Goal: Information Seeking & Learning: Learn about a topic

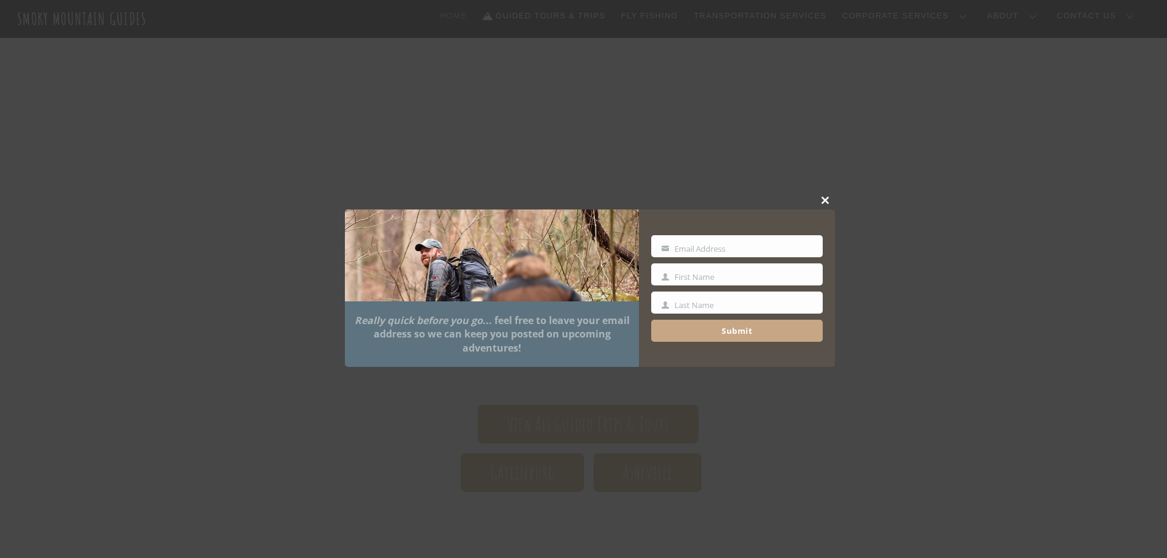
click at [824, 196] on button "Close this module" at bounding box center [826, 200] width 18 height 18
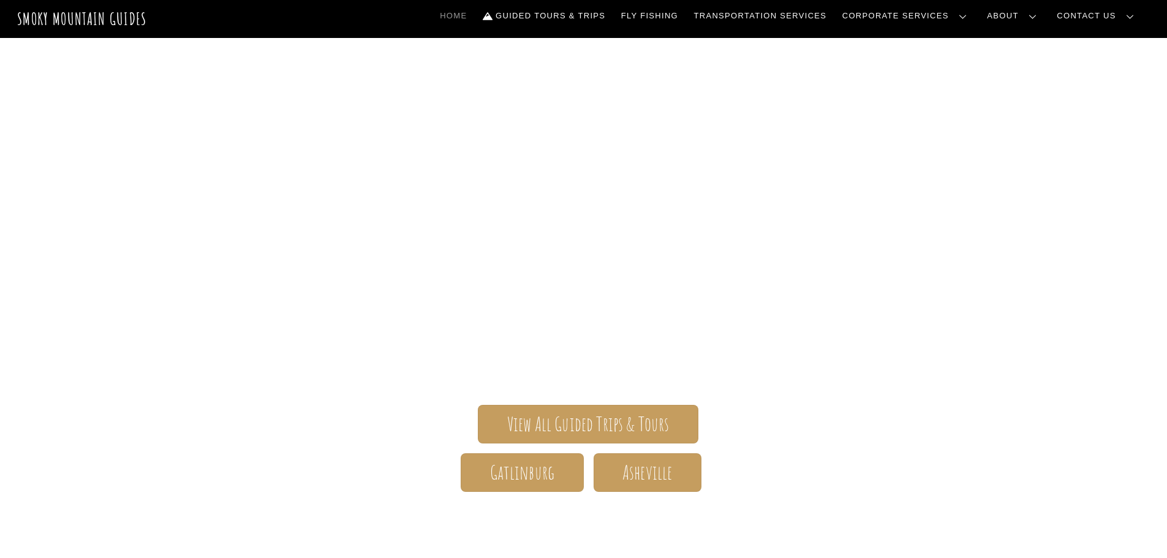
click at [0, 0] on link "Team Building" at bounding box center [0, 0] width 0 height 0
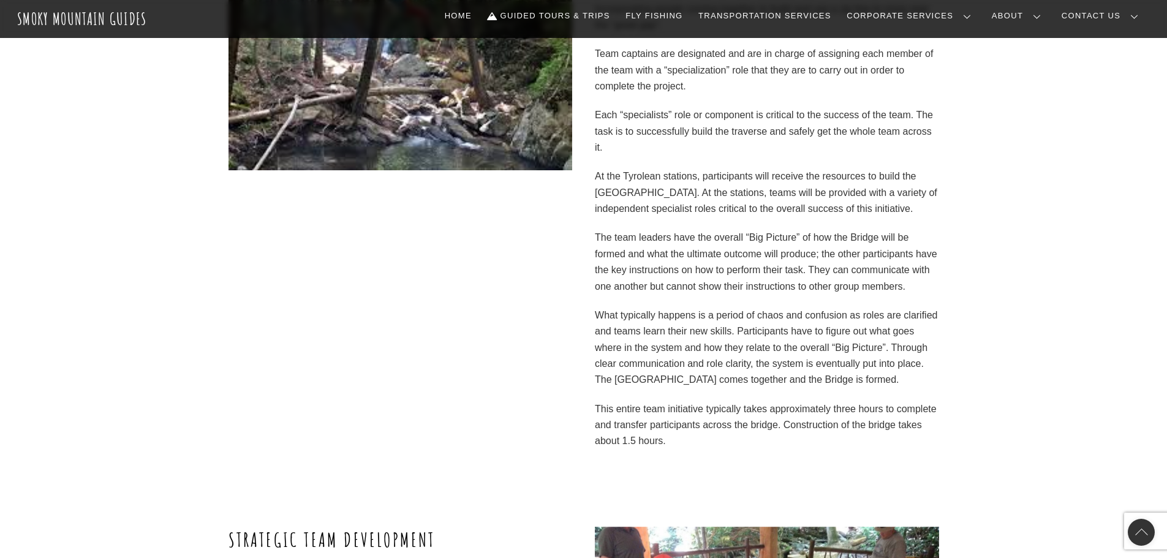
scroll to position [3472, 0]
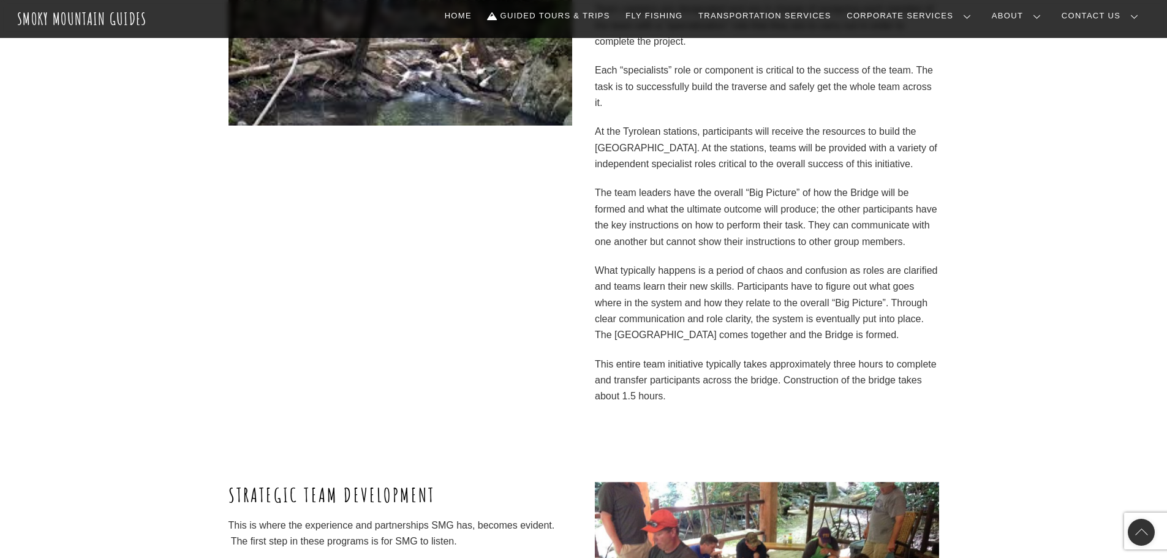
drag, startPoint x: 1166, startPoint y: 285, endPoint x: 1170, endPoint y: 293, distance: 9.6
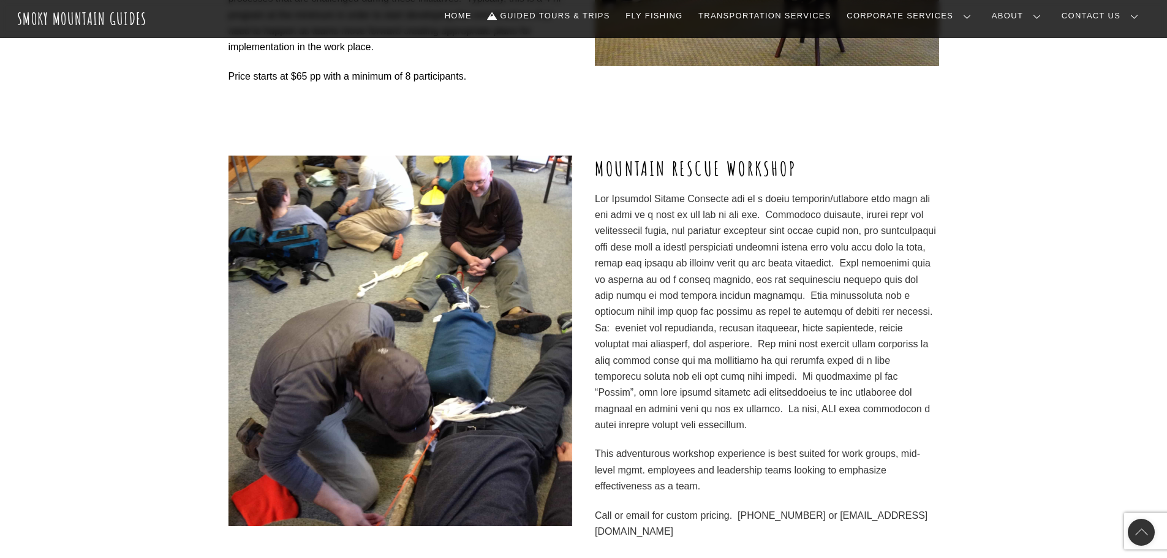
scroll to position [961, 0]
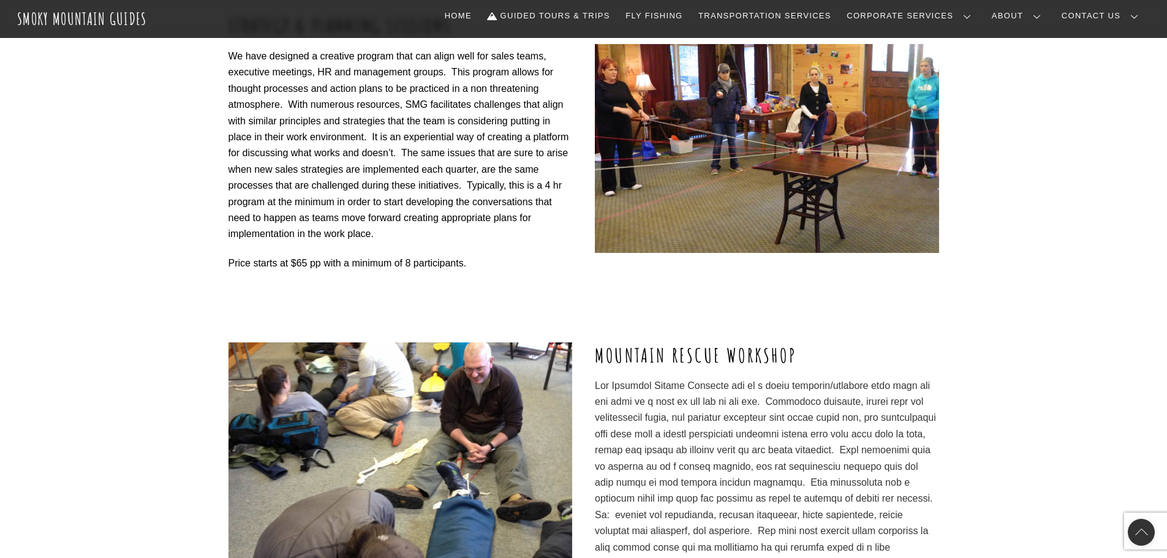
scroll to position [632, 0]
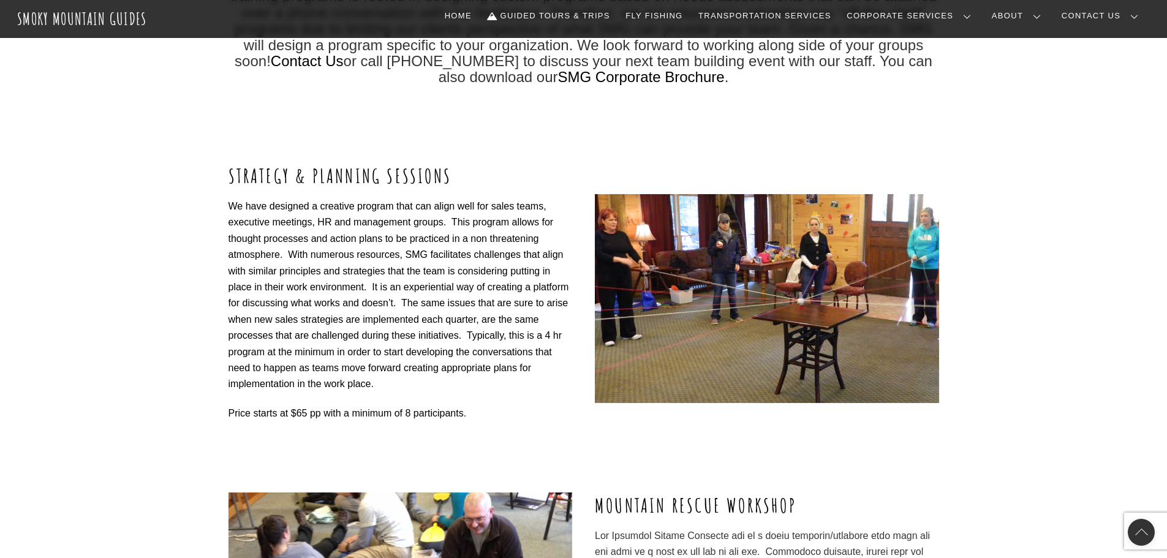
click at [0, 0] on link "Retreats" at bounding box center [0, 0] width 0 height 0
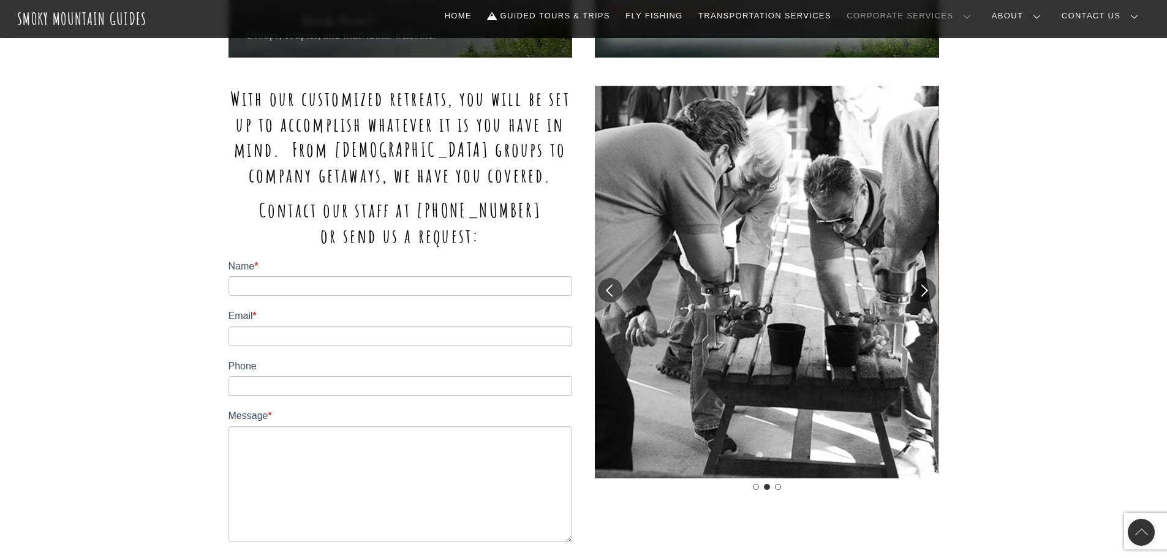
scroll to position [980, 0]
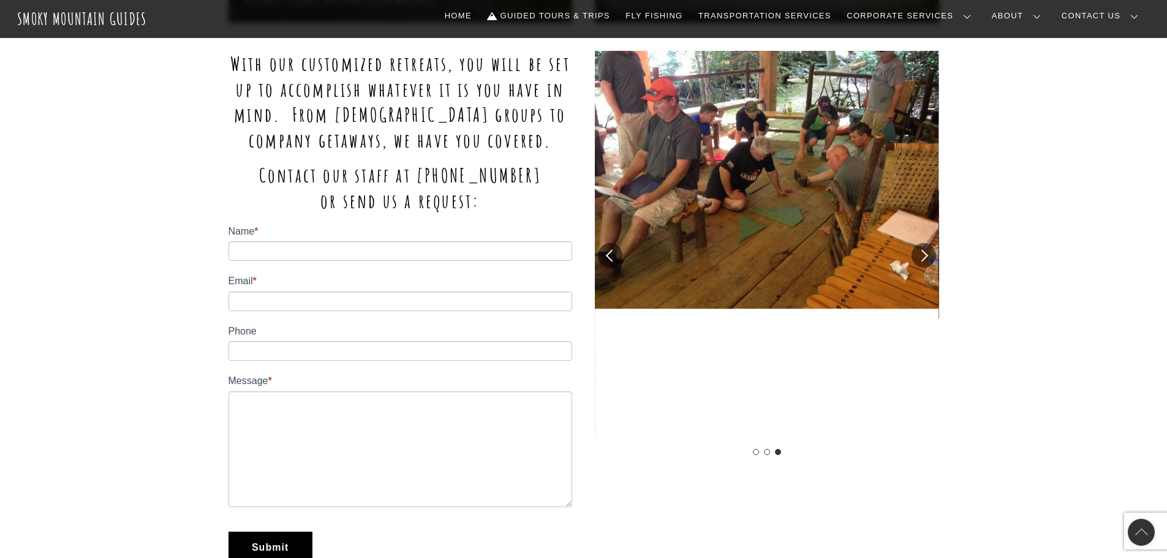
click at [0, 0] on link "Corporate Services Overview" at bounding box center [0, 0] width 0 height 0
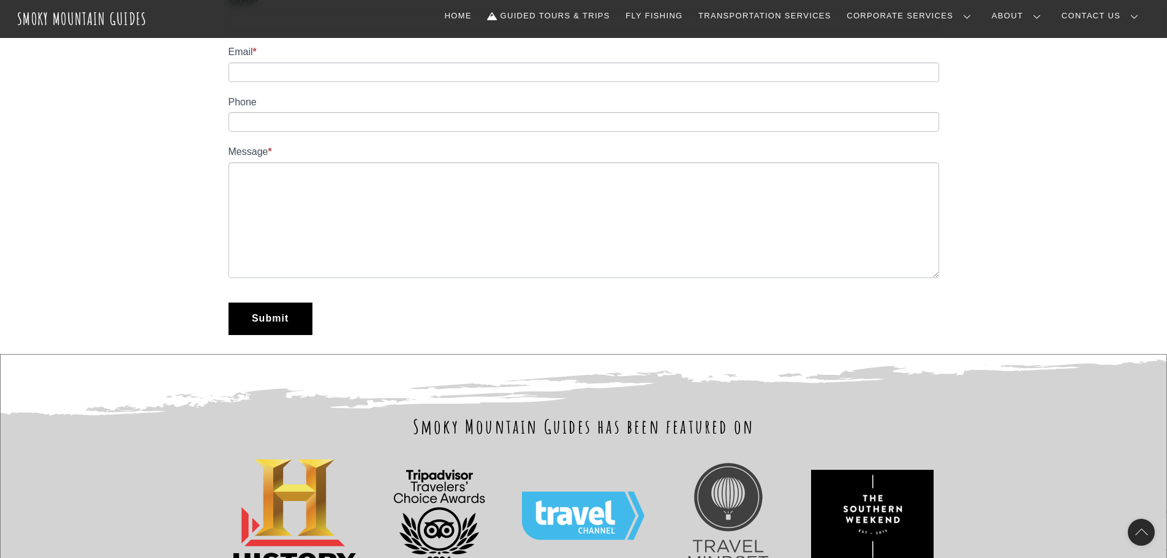
scroll to position [1797, 0]
